Goal: Information Seeking & Learning: Learn about a topic

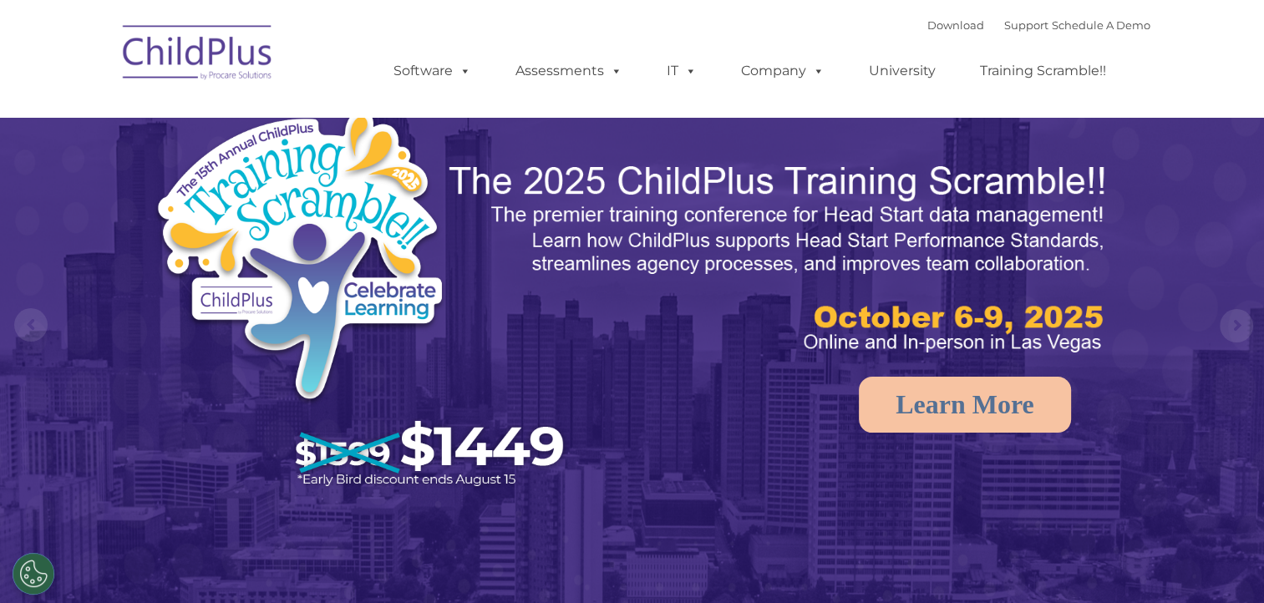
select select "MEDIUM"
click at [237, 30] on img at bounding box center [197, 55] width 167 height 84
select select "MEDIUM"
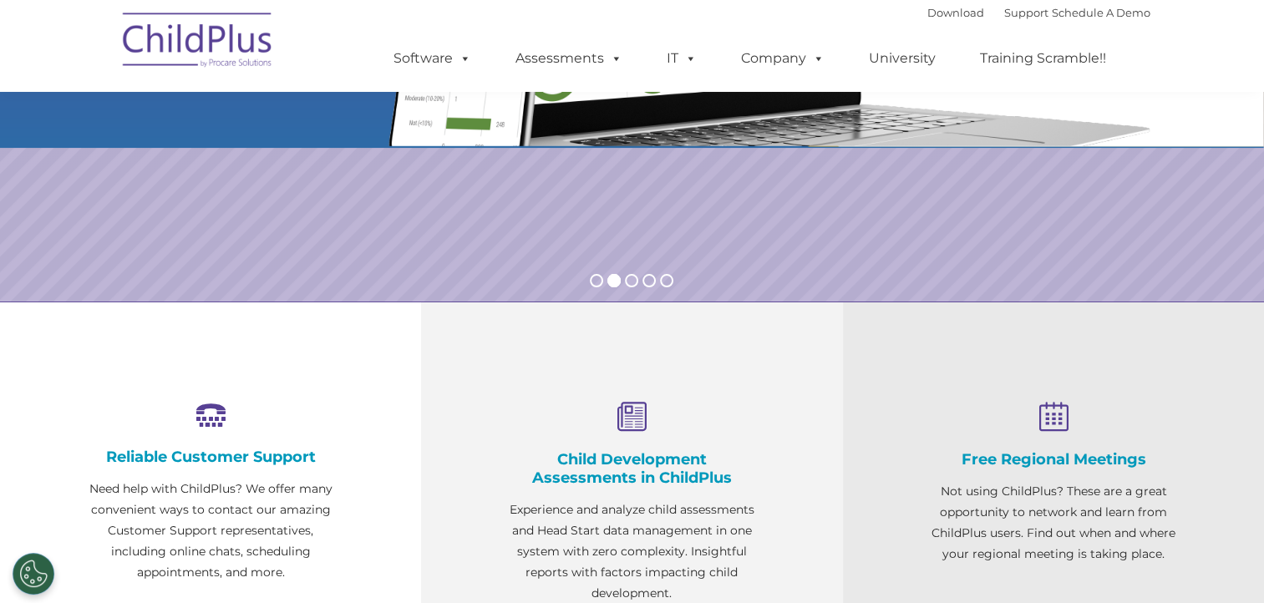
scroll to position [431, 0]
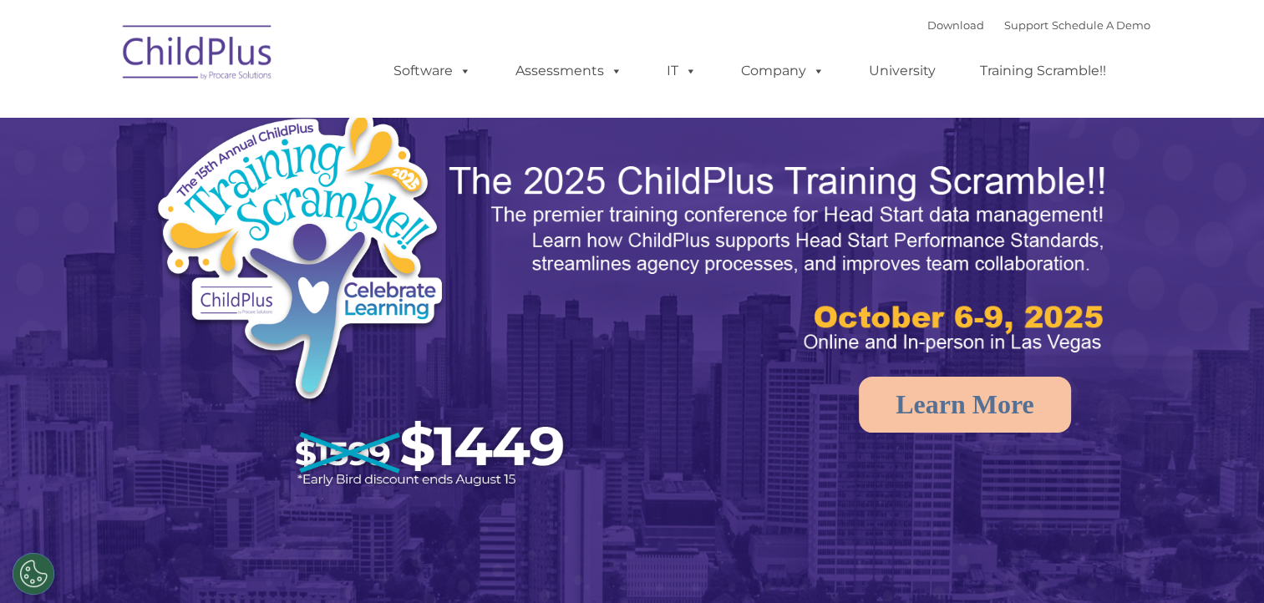
select select "MEDIUM"
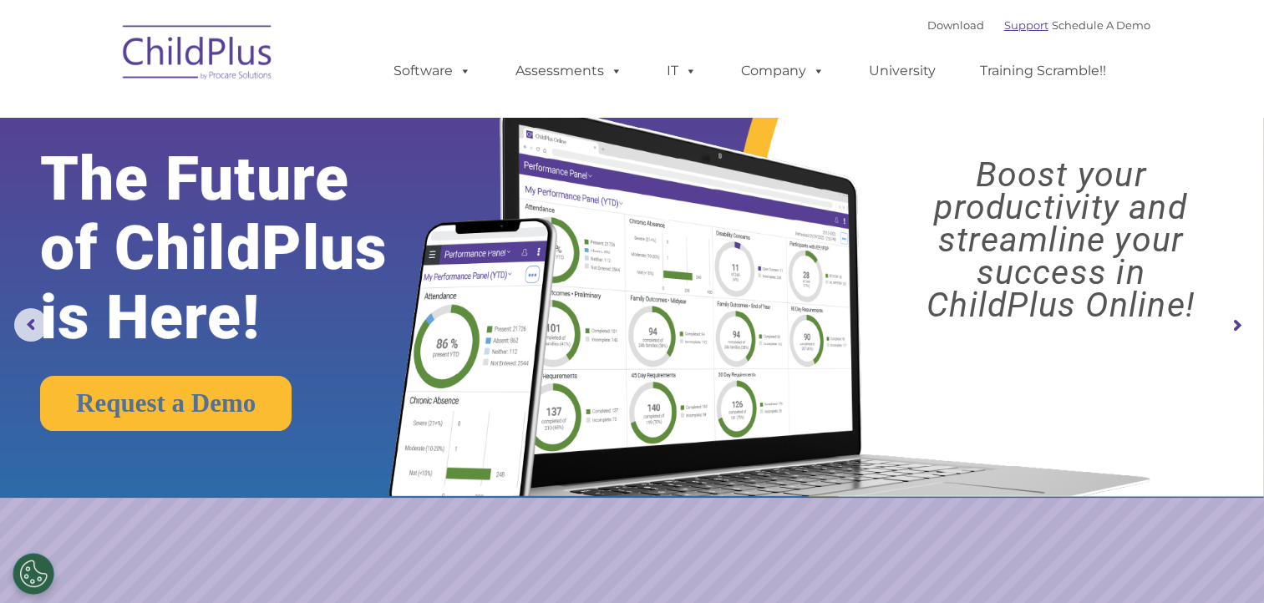
click at [1004, 27] on link "Support" at bounding box center [1026, 24] width 44 height 13
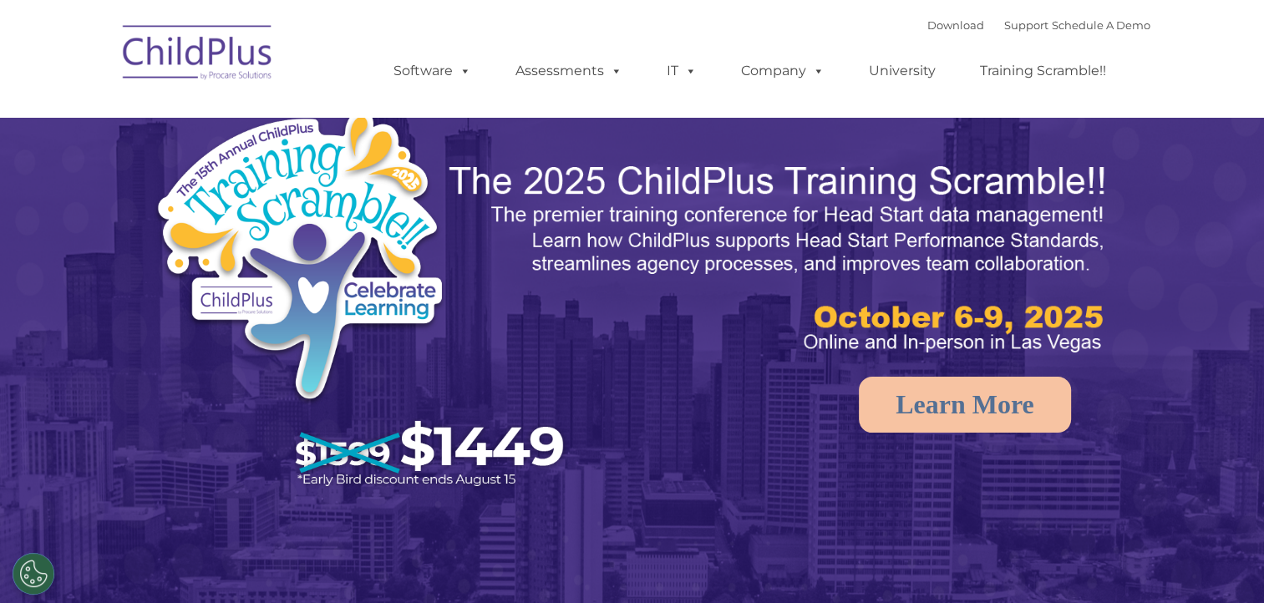
select select "MEDIUM"
click at [465, 71] on span at bounding box center [462, 71] width 18 height 16
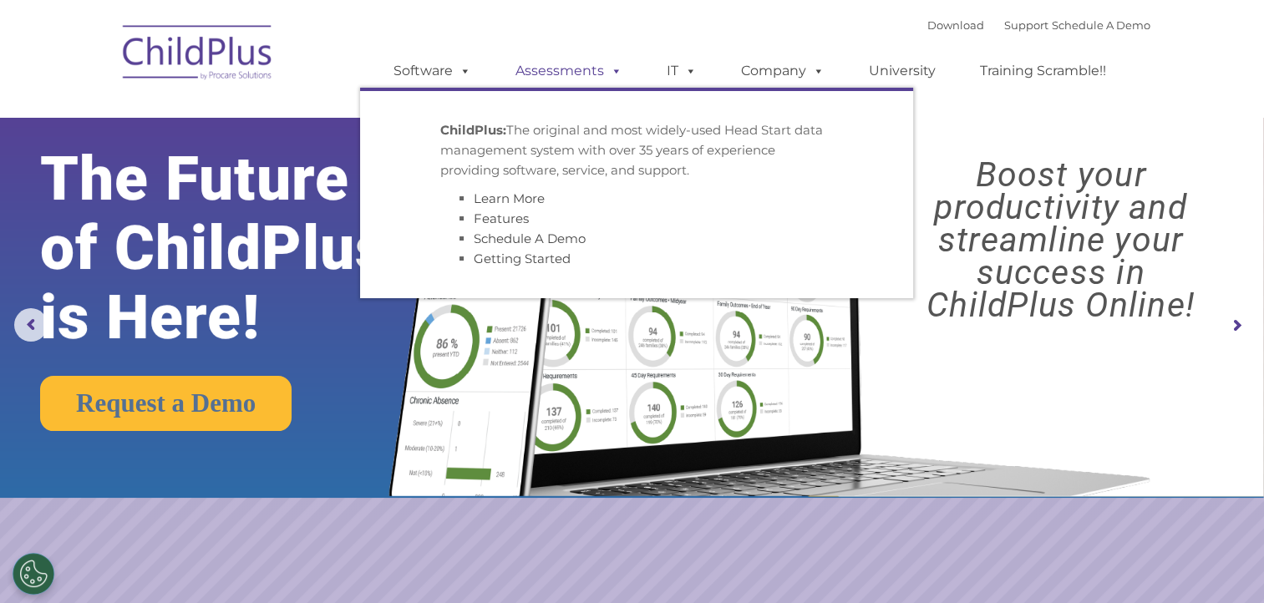
click at [611, 72] on span at bounding box center [613, 71] width 18 height 16
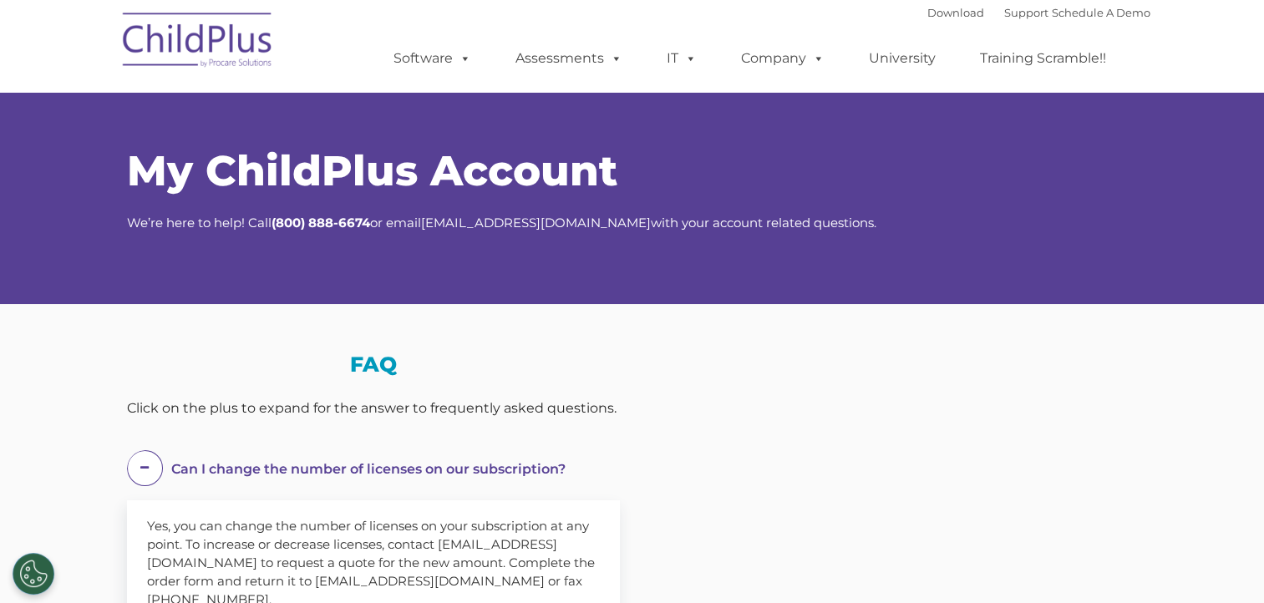
select select "MEDIUM"
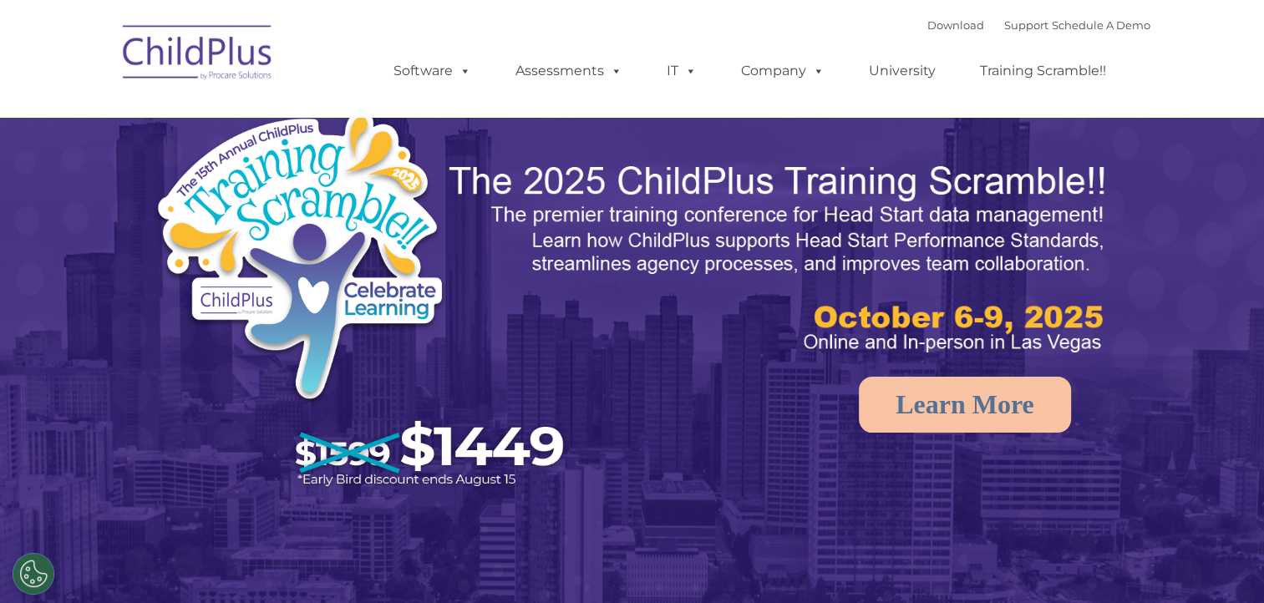
select select "MEDIUM"
click at [237, 55] on img at bounding box center [197, 55] width 167 height 84
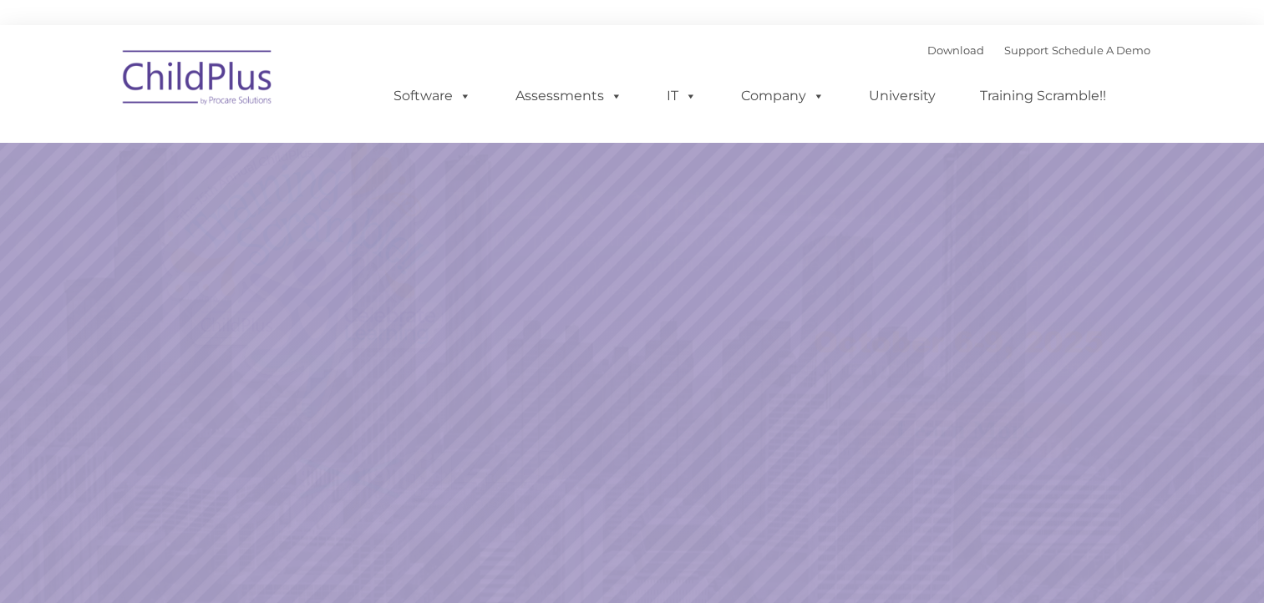
select select "MEDIUM"
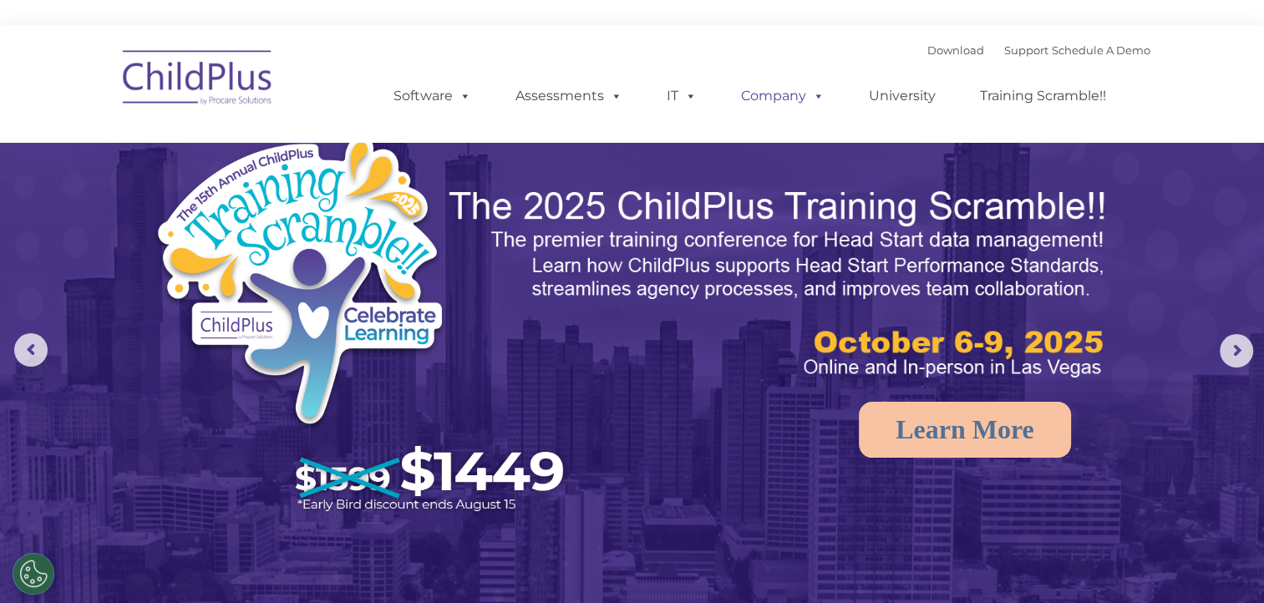
click at [806, 99] on span at bounding box center [815, 96] width 18 height 16
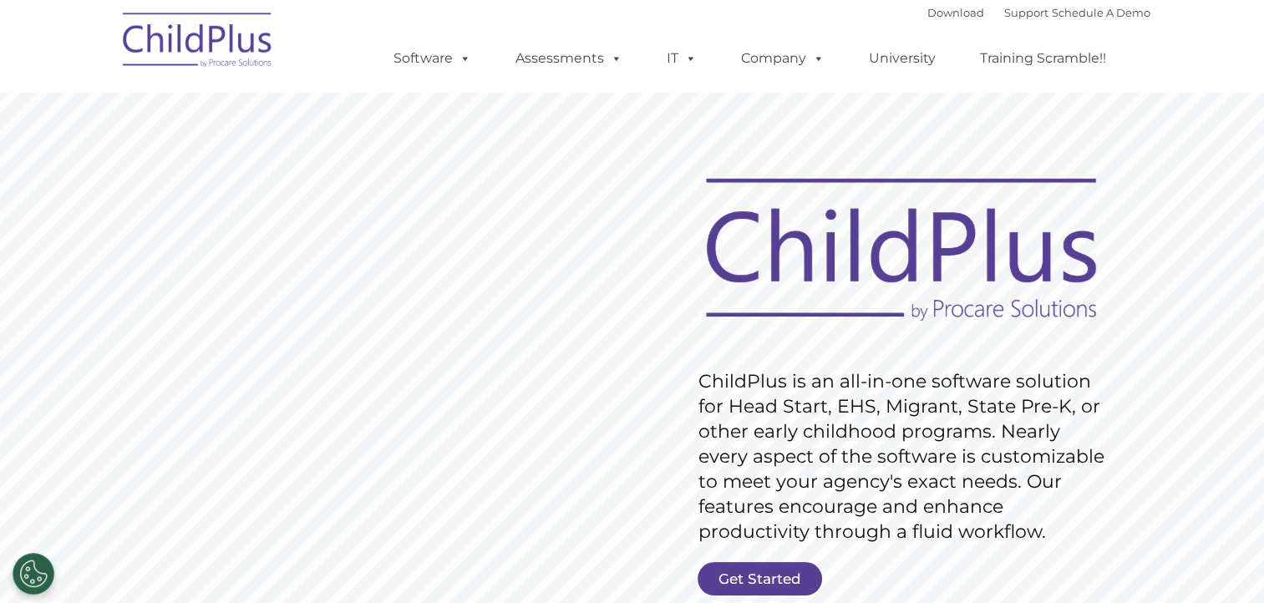
click at [767, 569] on link "Get Started" at bounding box center [760, 578] width 125 height 33
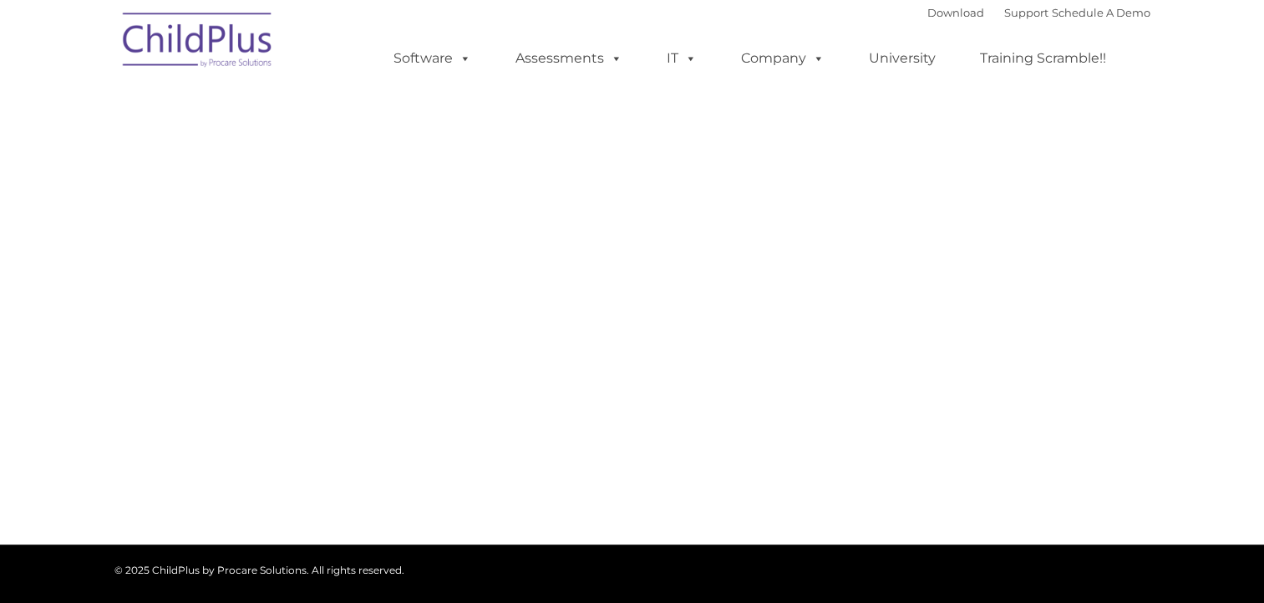
select select "MEDIUM"
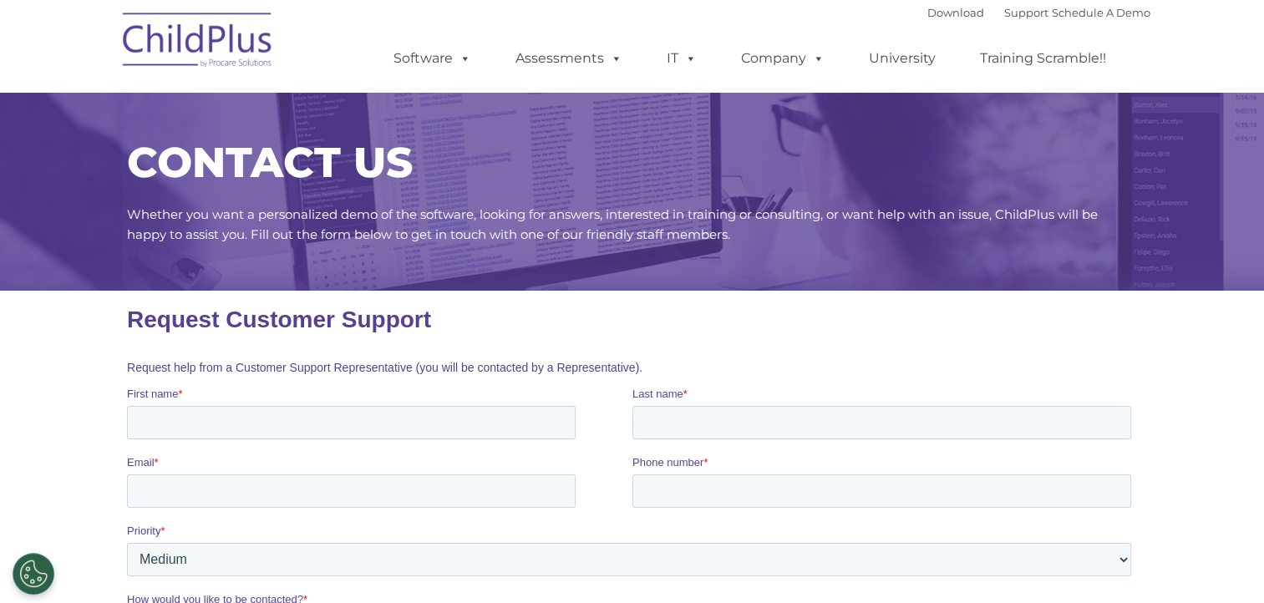
scroll to position [3, 0]
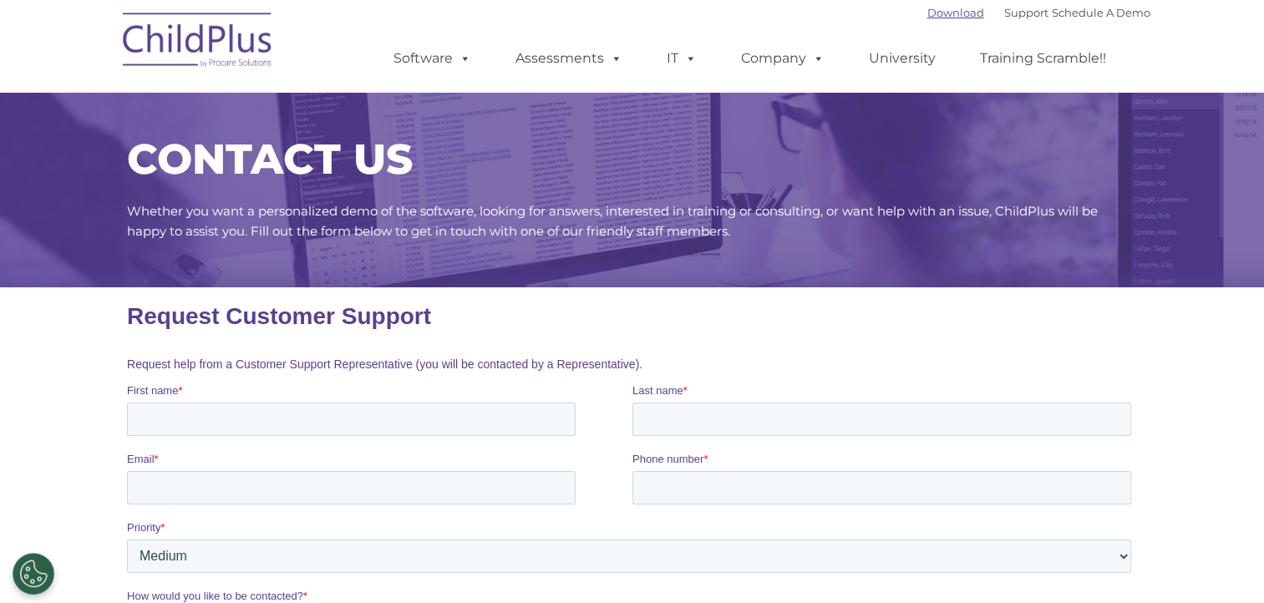
click at [933, 14] on link "Download" at bounding box center [955, 12] width 57 height 13
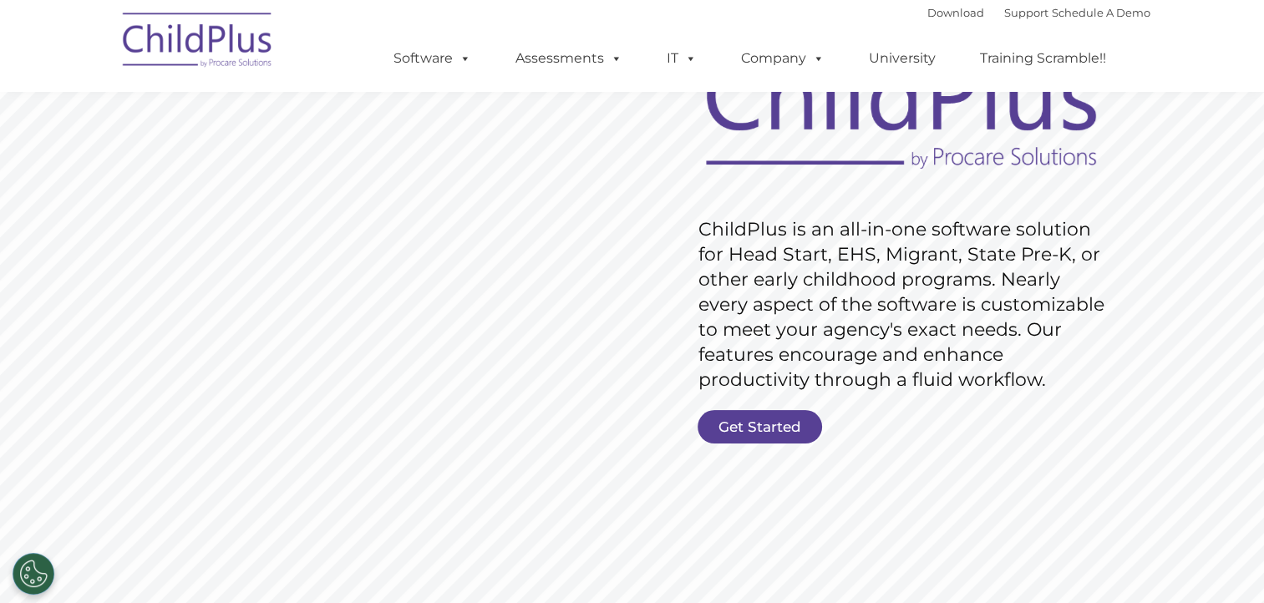
scroll to position [159, 0]
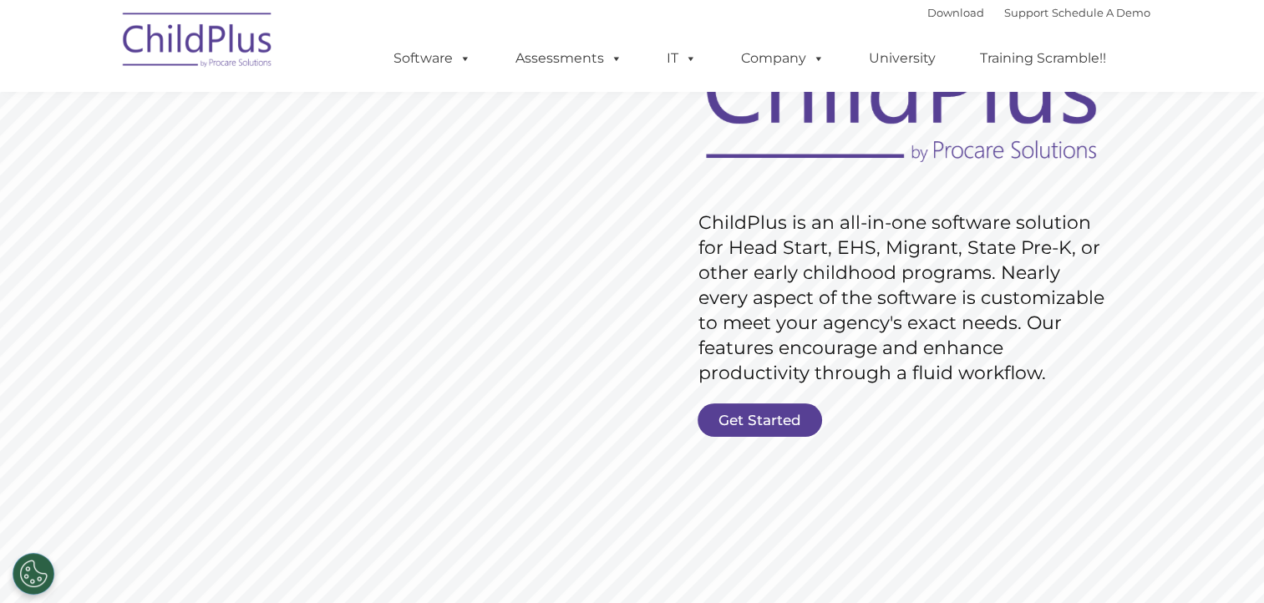
click at [760, 419] on link "Get Started" at bounding box center [760, 420] width 125 height 33
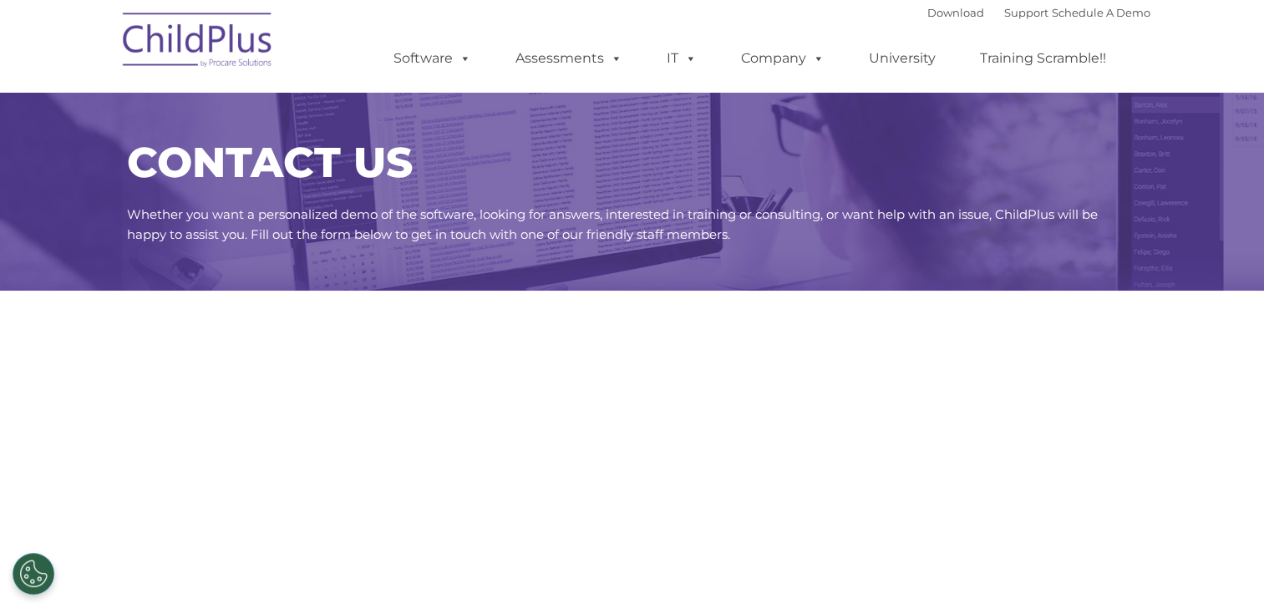
select select "MEDIUM"
